Goal: Entertainment & Leisure: Consume media (video, audio)

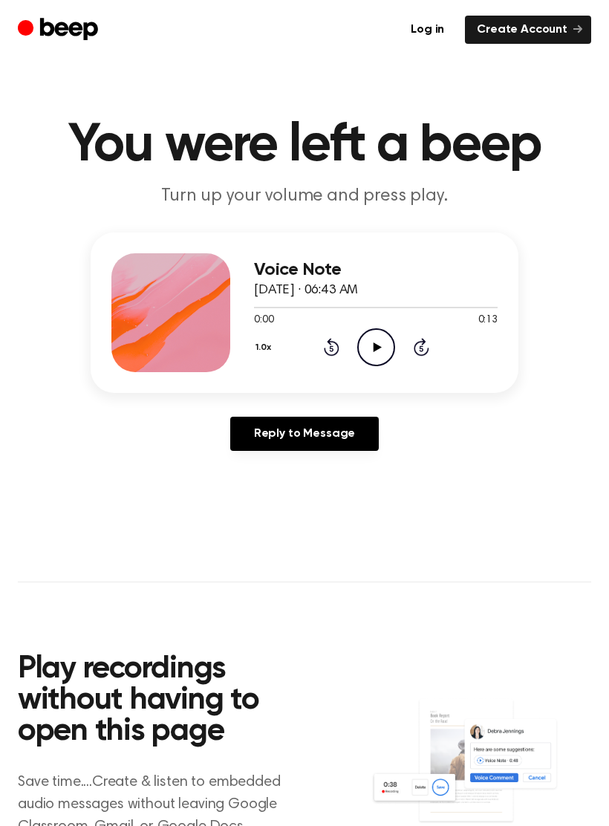
click at [376, 341] on icon "Play Audio" at bounding box center [376, 347] width 38 height 38
click at [380, 354] on icon "Pause Audio" at bounding box center [376, 347] width 38 height 38
click at [345, 340] on div "1.0x Rewind 5 seconds Play Audio Skip 5 seconds" at bounding box center [376, 347] width 244 height 38
click at [383, 350] on icon "Play Audio" at bounding box center [376, 347] width 38 height 38
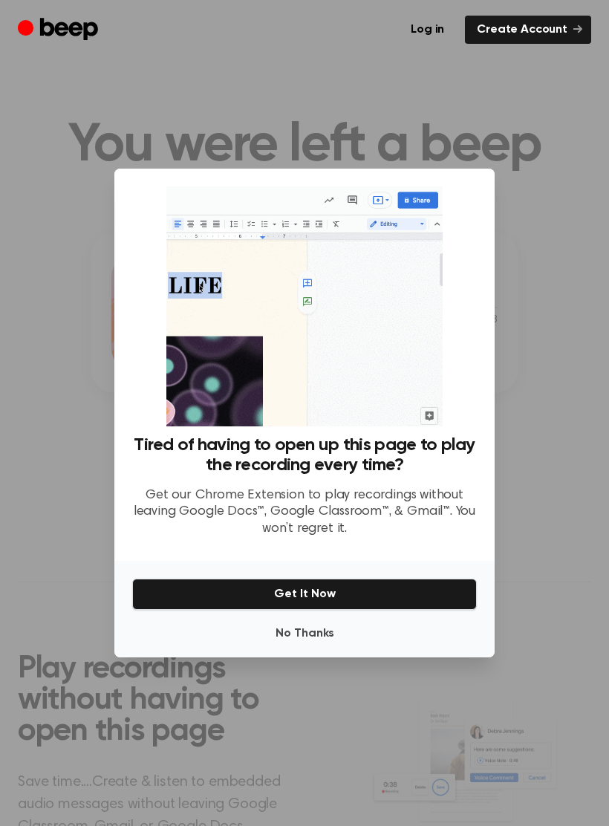
click at [297, 609] on button "Get It Now" at bounding box center [304, 594] width 345 height 31
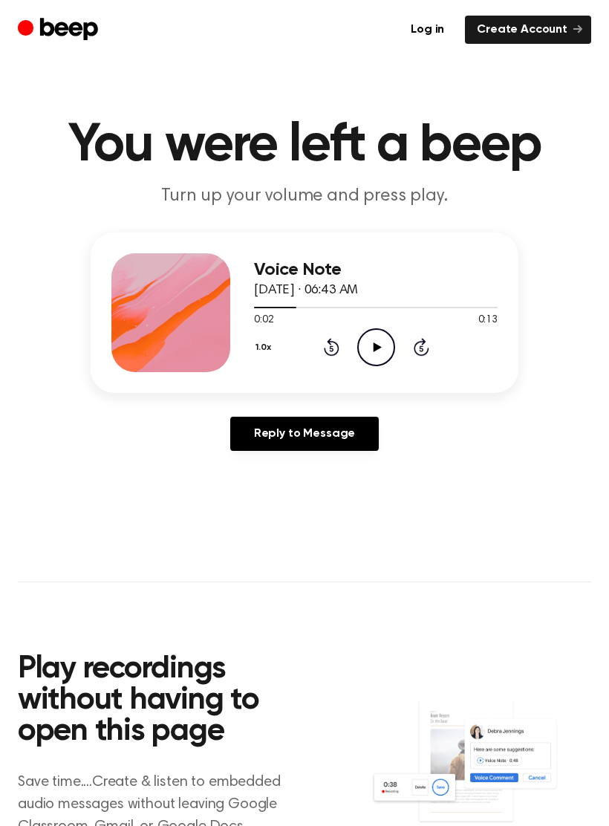
click at [371, 345] on icon "Play Audio" at bounding box center [376, 347] width 38 height 38
click at [330, 350] on icon "Rewind 5 seconds" at bounding box center [331, 346] width 16 height 19
click at [378, 359] on icon "Pause Audio" at bounding box center [376, 347] width 38 height 38
click at [334, 342] on icon at bounding box center [332, 347] width 16 height 18
click at [372, 350] on icon "Play Audio" at bounding box center [376, 347] width 38 height 38
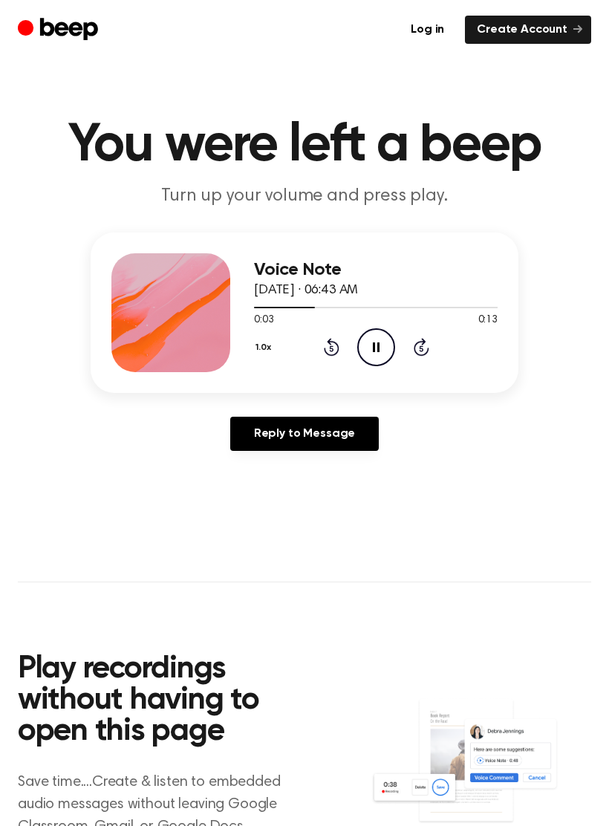
click at [383, 360] on icon "Pause Audio" at bounding box center [376, 347] width 38 height 38
click at [328, 342] on icon at bounding box center [332, 347] width 16 height 18
click at [368, 354] on icon "Play Audio" at bounding box center [376, 347] width 38 height 38
click at [385, 345] on icon "Pause Audio" at bounding box center [376, 347] width 38 height 38
click at [324, 357] on div "1.0x Rewind 5 seconds Play Audio Skip 5 seconds" at bounding box center [376, 347] width 244 height 38
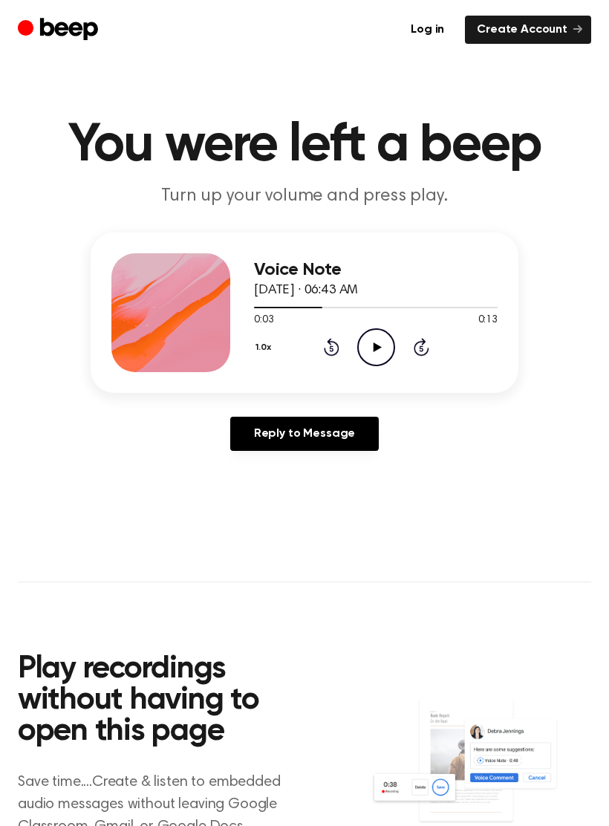
click at [368, 343] on icon "Play Audio" at bounding box center [376, 347] width 38 height 38
click at [337, 332] on div "1.0x Rewind 5 seconds Pause Audio Skip 5 seconds" at bounding box center [376, 347] width 244 height 38
click at [339, 350] on icon at bounding box center [332, 347] width 16 height 18
click at [388, 348] on icon "Pause Audio" at bounding box center [376, 347] width 38 height 38
click at [370, 347] on icon "Play Audio" at bounding box center [376, 347] width 38 height 38
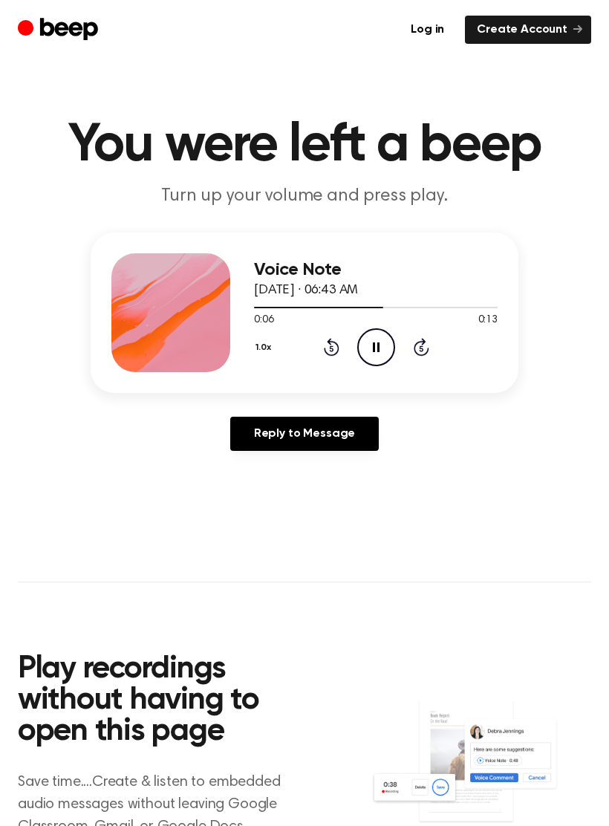
click at [381, 348] on icon "Pause Audio" at bounding box center [376, 347] width 38 height 38
click at [389, 365] on div "Voice Note August 11, 2025 · 06:43 AM 0:07 0:13 Your browser does not support t…" at bounding box center [376, 312] width 244 height 119
click at [374, 344] on icon at bounding box center [377, 347] width 8 height 10
click at [334, 342] on icon at bounding box center [332, 347] width 16 height 18
click at [336, 346] on icon "Rewind 5 seconds" at bounding box center [331, 346] width 16 height 19
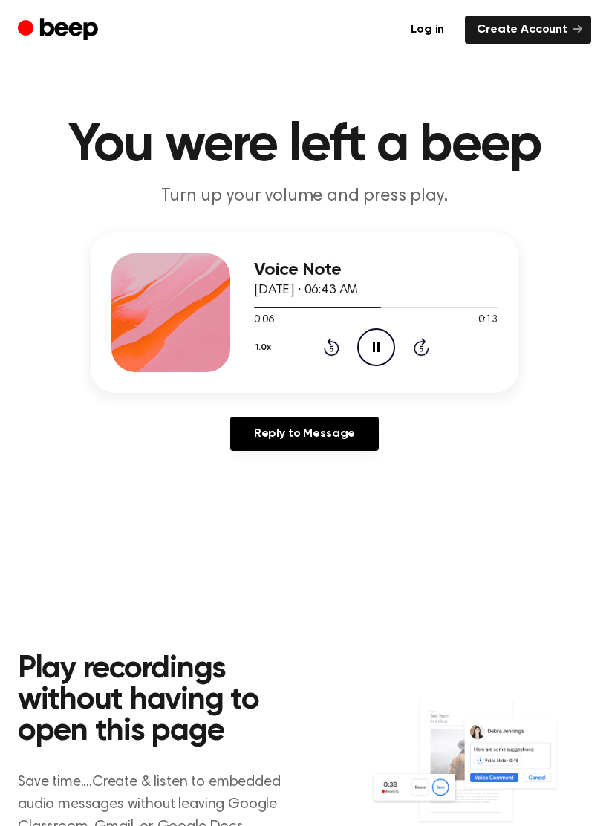
click at [367, 352] on icon "Pause Audio" at bounding box center [376, 347] width 38 height 38
click at [334, 340] on icon "Rewind 5 seconds" at bounding box center [331, 346] width 16 height 19
click at [380, 347] on icon at bounding box center [377, 347] width 8 height 10
click at [384, 351] on icon "Pause Audio" at bounding box center [376, 347] width 38 height 38
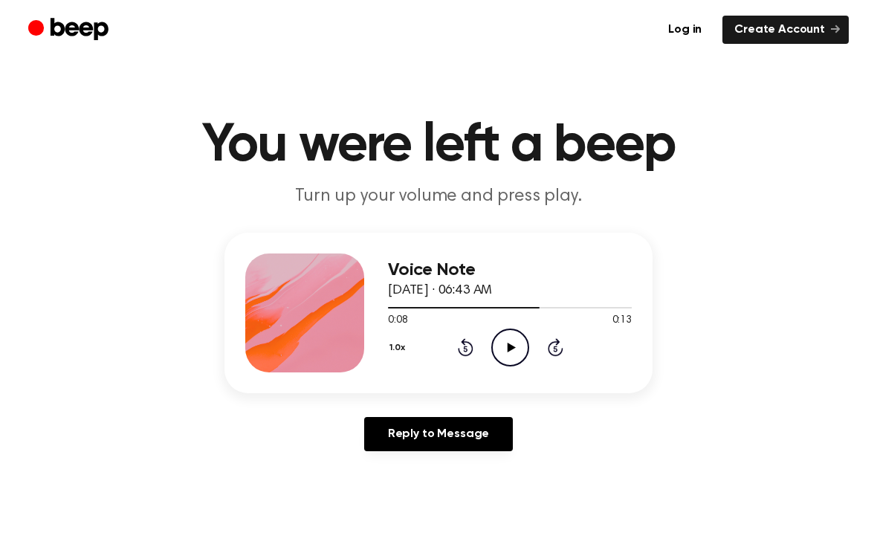
click at [464, 347] on icon at bounding box center [465, 349] width 4 height 6
click at [516, 345] on icon "Play Audio" at bounding box center [510, 347] width 38 height 38
click at [26, 146] on header "You were left a beep Turn up your volume and press play." at bounding box center [438, 164] width 841 height 90
click at [507, 342] on icon at bounding box center [510, 347] width 7 height 10
click at [512, 339] on icon "Play Audio" at bounding box center [510, 347] width 38 height 38
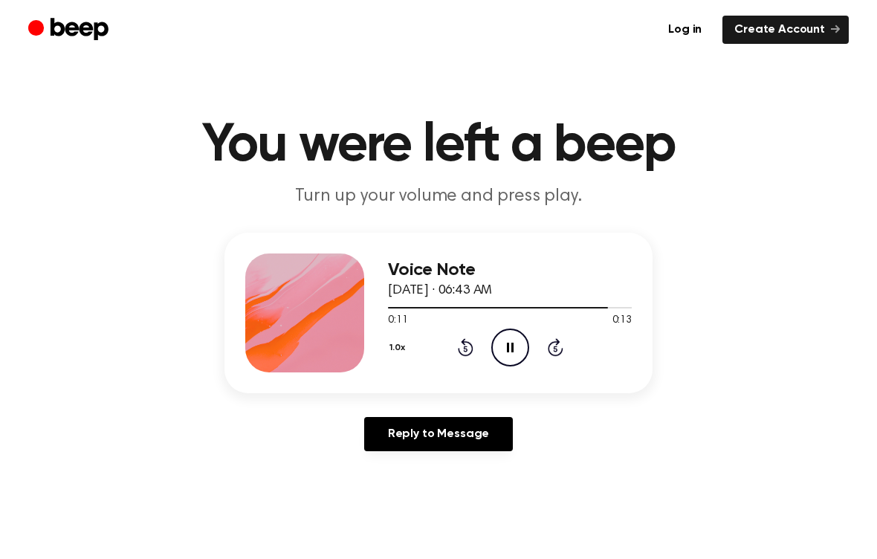
click at [520, 349] on icon "Pause Audio" at bounding box center [510, 347] width 38 height 38
click at [513, 360] on icon "Play Audio" at bounding box center [510, 347] width 38 height 38
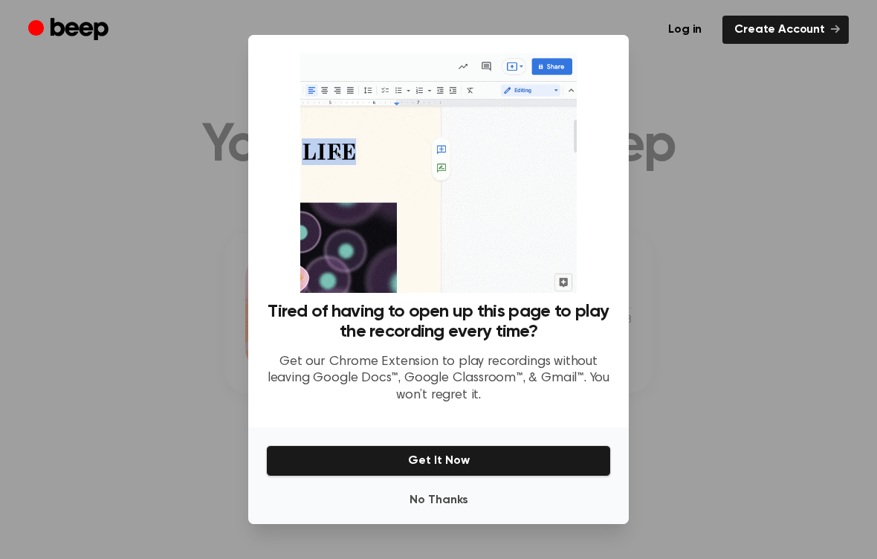
click at [423, 507] on button "No Thanks" at bounding box center [438, 500] width 345 height 30
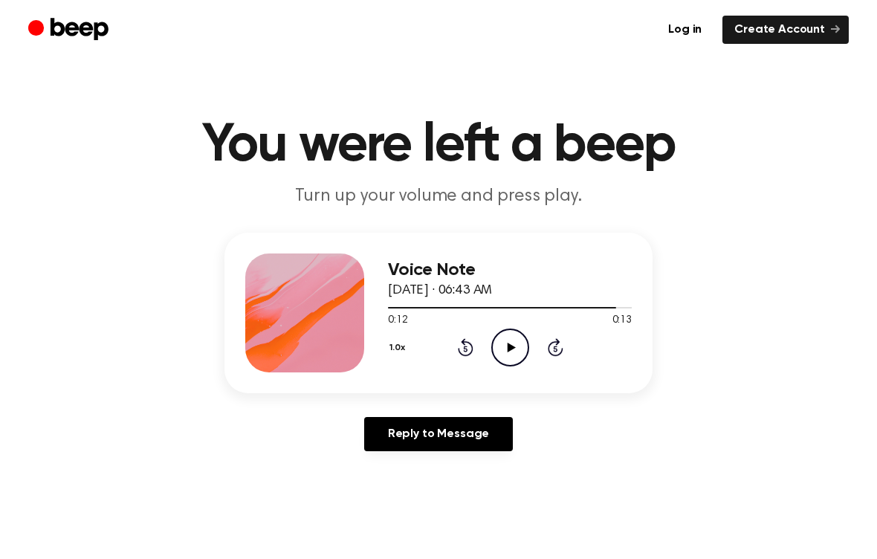
click at [500, 342] on icon "Play Audio" at bounding box center [510, 347] width 38 height 38
click at [506, 344] on icon "Play Audio" at bounding box center [510, 347] width 38 height 38
click at [518, 351] on icon "Pause Audio" at bounding box center [510, 347] width 38 height 38
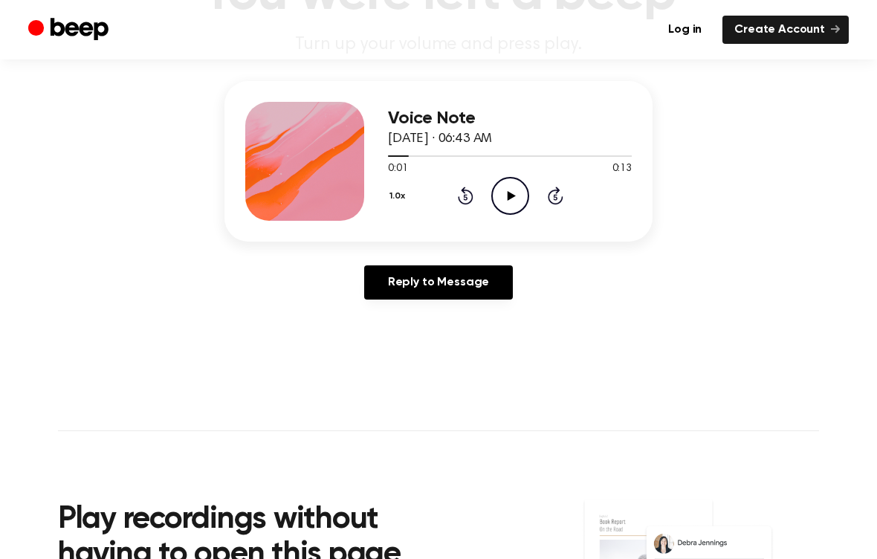
scroll to position [152, 0]
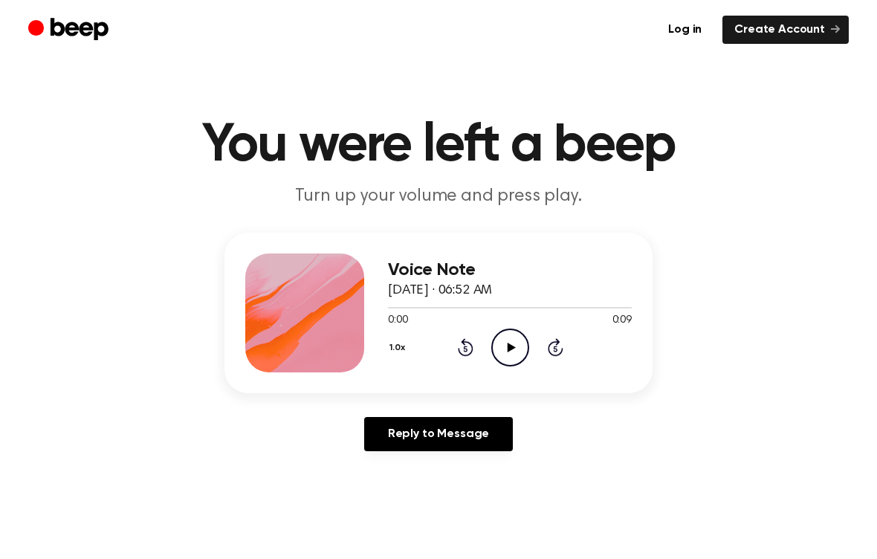
click at [519, 344] on icon "Play Audio" at bounding box center [510, 347] width 38 height 38
click at [512, 342] on icon at bounding box center [510, 347] width 7 height 10
click at [501, 359] on icon "Play Audio" at bounding box center [510, 347] width 38 height 38
click at [520, 336] on icon "Pause Audio" at bounding box center [510, 347] width 38 height 38
click at [513, 354] on icon "Play Audio" at bounding box center [510, 347] width 38 height 38
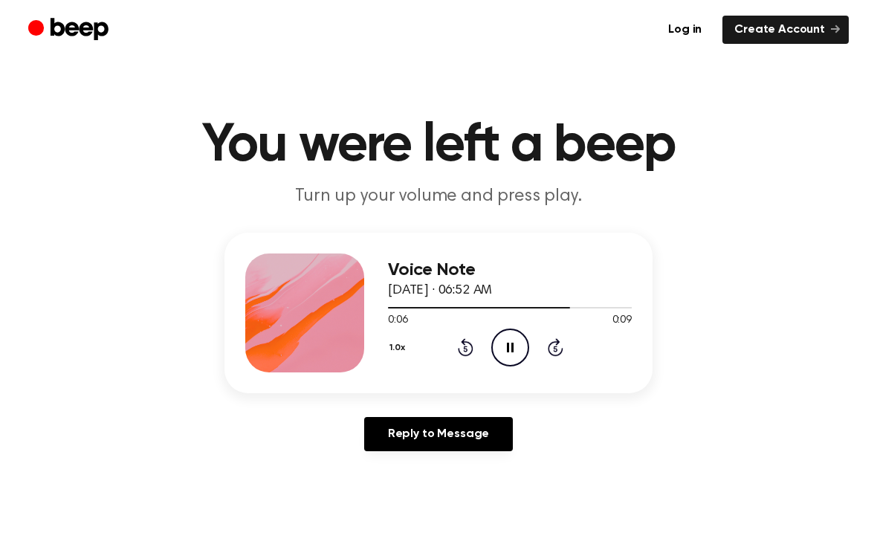
click at [467, 351] on icon "Rewind 5 seconds" at bounding box center [465, 346] width 16 height 19
click at [501, 339] on icon "Pause Audio" at bounding box center [510, 347] width 38 height 38
